Goal: Check status: Check status

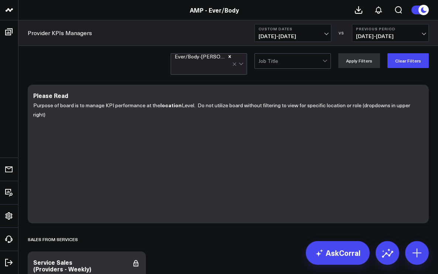
click at [328, 34] on span "[DATE] - [DATE]" at bounding box center [293, 36] width 69 height 6
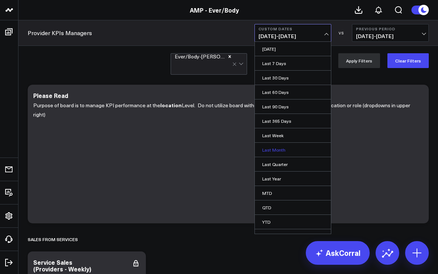
scroll to position [10, 0]
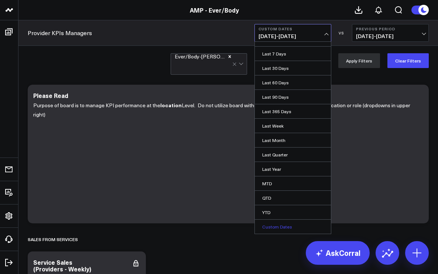
click at [274, 224] on link "Custom Dates" at bounding box center [293, 227] width 76 height 14
select select "8"
select select "2025"
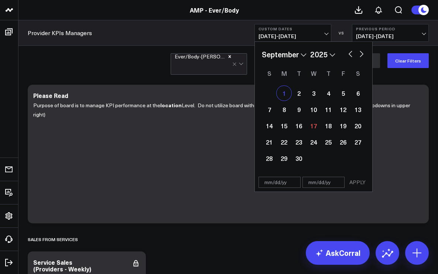
click at [289, 95] on div "1" at bounding box center [284, 93] width 15 height 15
type input "[DATE]"
select select "8"
select select "2025"
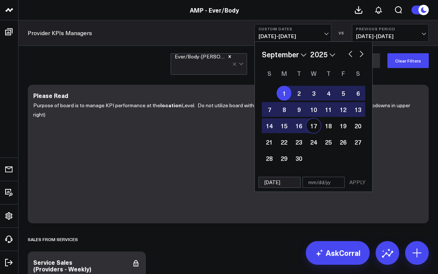
click at [313, 124] on div "17" at bounding box center [313, 125] width 15 height 15
type input "[DATE]"
select select "8"
select select "2025"
click at [360, 181] on button "APPLY" at bounding box center [358, 182] width 22 height 11
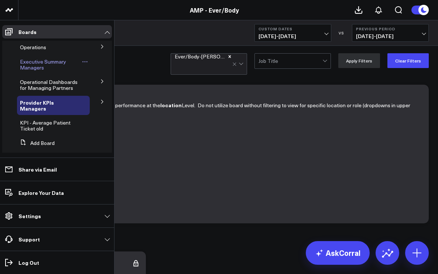
click at [31, 63] on span "Executive Summary Managers" at bounding box center [43, 64] width 46 height 13
